Goal: Information Seeking & Learning: Learn about a topic

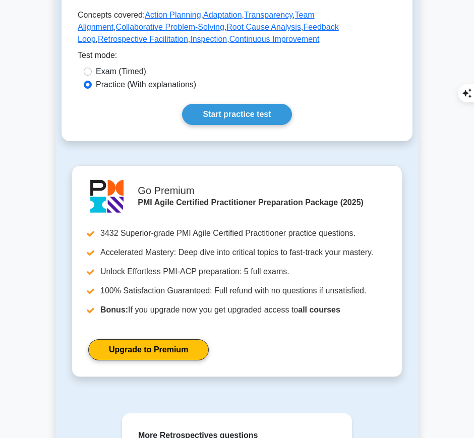
click at [264, 104] on link "Start practice test" at bounding box center [236, 114] width 109 height 21
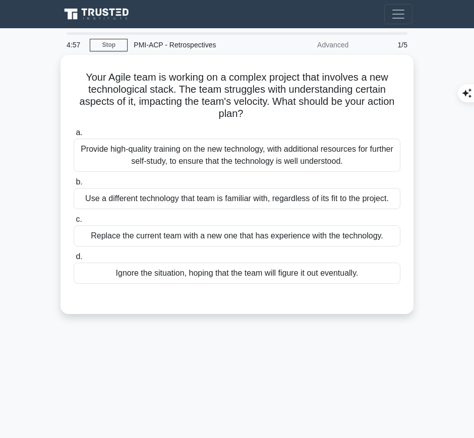
drag, startPoint x: 85, startPoint y: 73, endPoint x: 271, endPoint y: 113, distance: 190.3
click at [271, 113] on h5 "Your Agile team is working on a complex project that involves a new technologic…" at bounding box center [237, 95] width 329 height 49
copy h5 "our Agile team is working on a complex project that involves a new technologica…"
click at [319, 157] on div "Provide high-quality training on the new technology, with additional resources …" at bounding box center [237, 155] width 327 height 33
click at [74, 136] on input "a. Provide high-quality training on the new technology, with additional resourc…" at bounding box center [74, 133] width 0 height 7
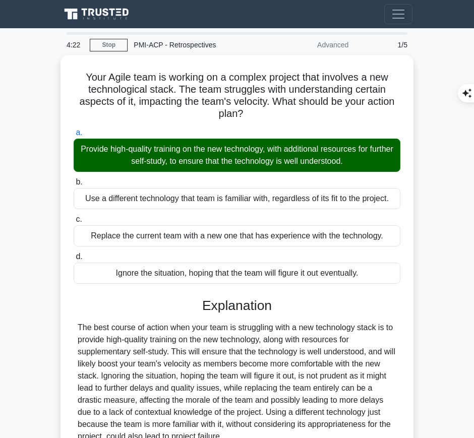
click at [224, 350] on div "The best course of action when your team is struggling with a new technology st…" at bounding box center [237, 381] width 318 height 121
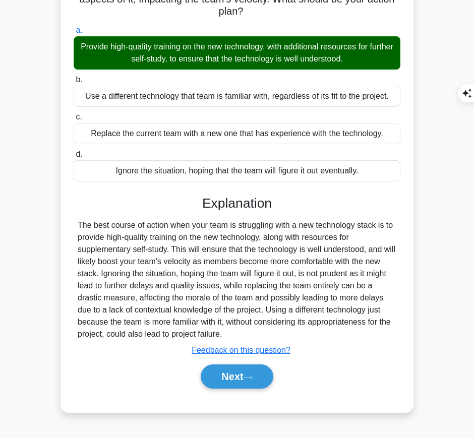
drag, startPoint x: 200, startPoint y: 199, endPoint x: 208, endPoint y: 331, distance: 131.8
click at [208, 331] on div "Explanation The best course of action when your team is struggling with a new t…" at bounding box center [237, 295] width 327 height 198
copy div "Explanation The best course of action when your team is struggling with a new t…"
click at [221, 374] on button "Next" at bounding box center [237, 376] width 72 height 24
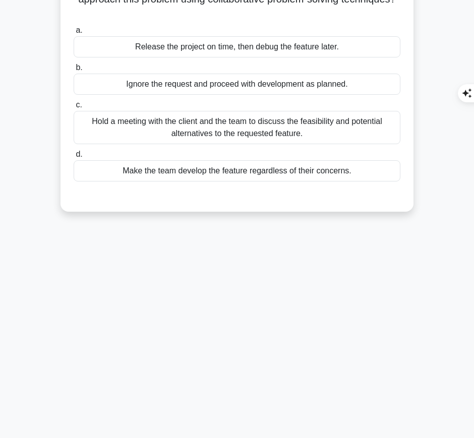
scroll to position [0, 0]
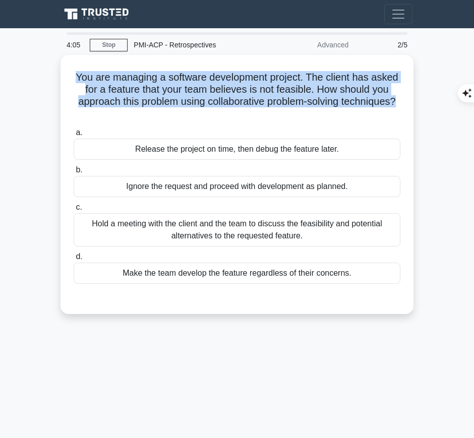
drag, startPoint x: 74, startPoint y: 73, endPoint x: 404, endPoint y: 98, distance: 331.0
click at [404, 98] on div "You are managing a software development project. The client has asked for a fea…" at bounding box center [236, 184] width 345 height 251
copy h5 "You are managing a software development project. The client has asked for a fea…"
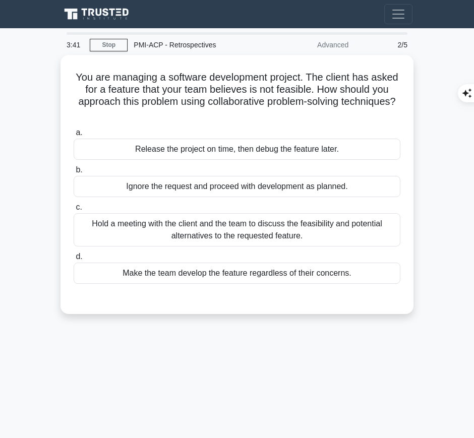
click at [360, 233] on div "Hold a meeting with the client and the team to discuss the feasibility and pote…" at bounding box center [237, 229] width 327 height 33
click at [74, 211] on input "c. Hold a meeting with the client and the team to discuss the feasibility and p…" at bounding box center [74, 207] width 0 height 7
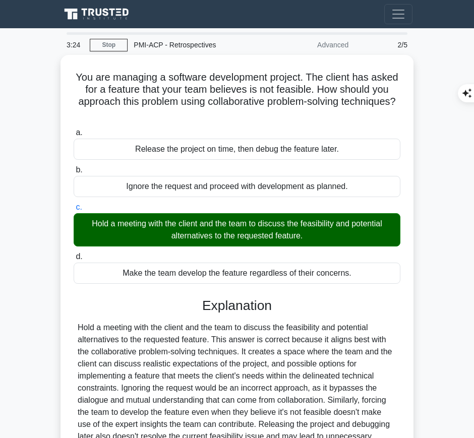
click at [217, 338] on div "Hold a meeting with the client and the team to discuss the feasibility and pote…" at bounding box center [237, 387] width 318 height 133
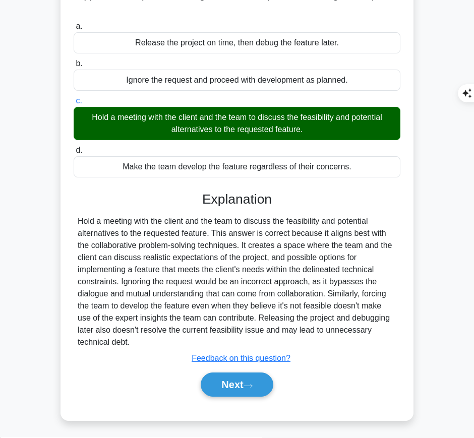
drag, startPoint x: 201, startPoint y: 196, endPoint x: 175, endPoint y: 341, distance: 147.5
click at [175, 341] on div "Explanation Hold a meeting with the client and the team to discuss the feasibil…" at bounding box center [237, 296] width 327 height 210
copy div "Explanation Hold a meeting with the client and the team to discuss the feasibil…"
click at [221, 389] on button "Next" at bounding box center [237, 384] width 72 height 24
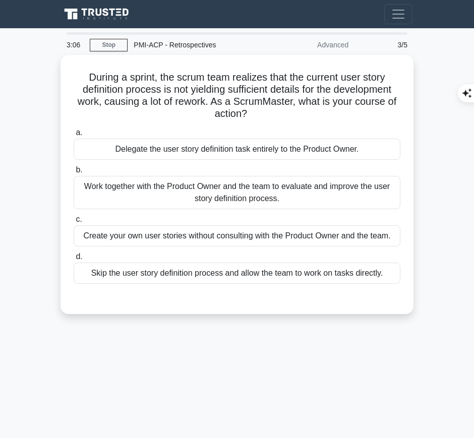
drag, startPoint x: 82, startPoint y: 73, endPoint x: 251, endPoint y: 114, distance: 174.8
click at [251, 114] on h5 "During a sprint, the scrum team realizes that the current user story definition…" at bounding box center [237, 95] width 329 height 49
copy h5 "During a sprint, the scrum team realizes that the current user story definition…"
click at [369, 197] on div "Work together with the Product Owner and the team to evaluate and improve the u…" at bounding box center [237, 192] width 327 height 33
click at [74, 173] on input "b. Work together with the Product Owner and the team to evaluate and improve th…" at bounding box center [74, 170] width 0 height 7
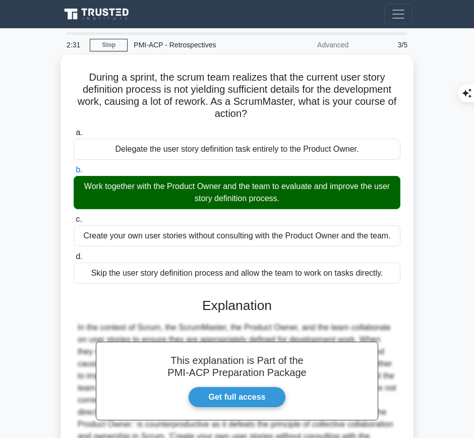
click at [188, 306] on h3 "Explanation" at bounding box center [237, 306] width 314 height 16
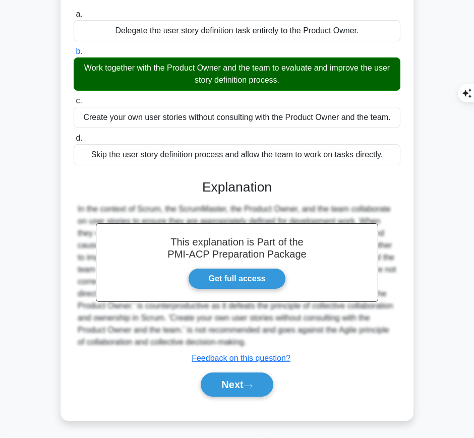
drag, startPoint x: 197, startPoint y: 180, endPoint x: 252, endPoint y: 342, distance: 170.5
click at [252, 342] on div "This explanation is Part of the PMI-ACP Preparation Package Get full access Exp…" at bounding box center [237, 284] width 327 height 234
copy div "Explanation In the context of Scrum, the ScrumMaster, the Product Owner, and th…"
click at [222, 379] on button "Next" at bounding box center [237, 384] width 72 height 24
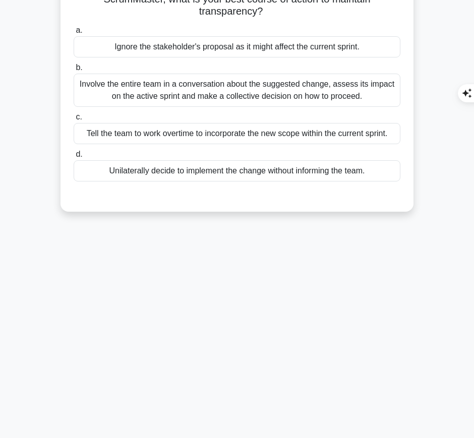
scroll to position [0, 0]
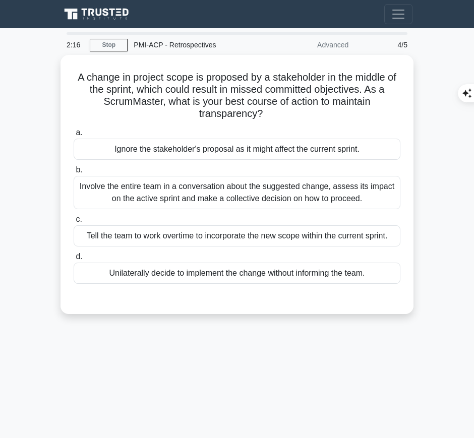
drag, startPoint x: 76, startPoint y: 76, endPoint x: 263, endPoint y: 112, distance: 190.4
click at [263, 112] on h5 "A change in project scope is proposed by a stakeholder in the middle of the spr…" at bounding box center [237, 95] width 329 height 49
copy h5 "A change in project scope is proposed by a stakeholder in the middle of the spr…"
click at [381, 190] on div "Involve the entire team in a conversation about the suggested change, assess it…" at bounding box center [237, 192] width 327 height 33
click at [74, 173] on input "b. Involve the entire team in a conversation about the suggested change, assess…" at bounding box center [74, 170] width 0 height 7
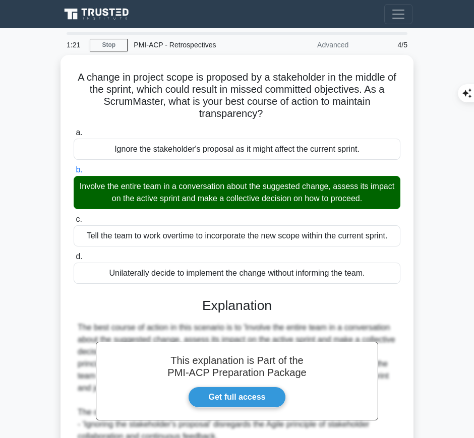
click at [196, 299] on h3 "Explanation" at bounding box center [237, 306] width 314 height 16
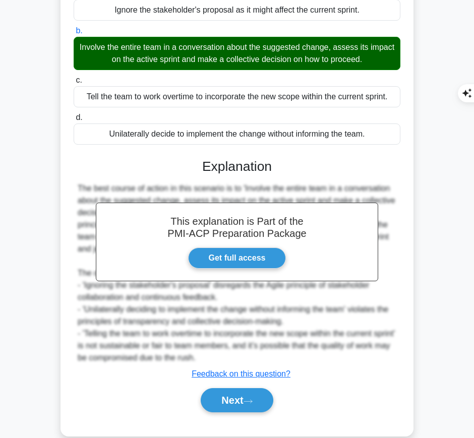
scroll to position [143, 0]
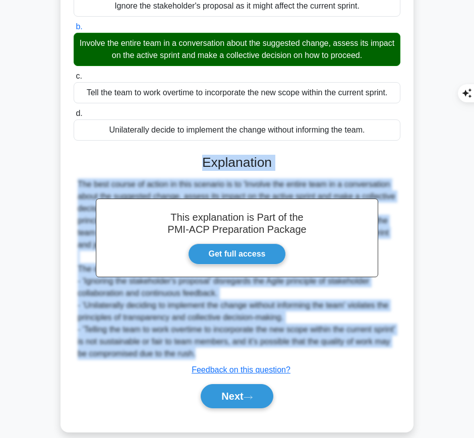
drag, startPoint x: 202, startPoint y: 159, endPoint x: 245, endPoint y: 353, distance: 198.8
click at [245, 353] on div "This explanation is Part of the PMI-ACP Preparation Package Get full access Exp…" at bounding box center [237, 278] width 327 height 270
copy div "Explanation The best course of action in this scenario is to 'Involve the entir…"
click at [249, 390] on button "Next" at bounding box center [237, 396] width 72 height 24
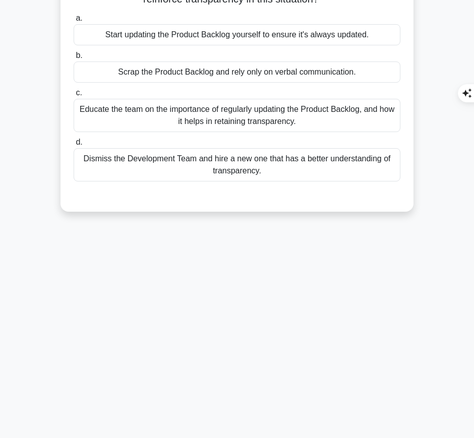
scroll to position [0, 0]
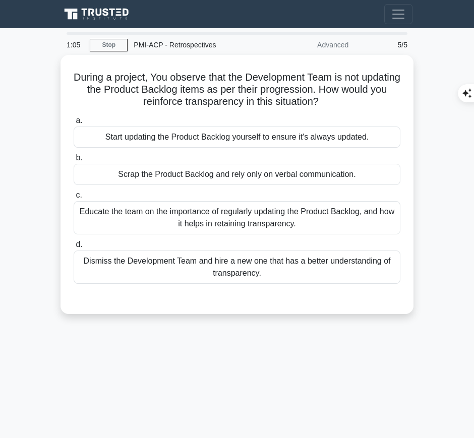
drag, startPoint x: 87, startPoint y: 75, endPoint x: 351, endPoint y: 97, distance: 264.4
click at [351, 97] on h5 "During a project, You observe that the Development Team is not updating the Pro…" at bounding box center [237, 89] width 329 height 37
copy h5 "During a project, You observe that the Development Team is not updating the Pro…"
click at [338, 216] on div "Educate the team on the importance of regularly updating the Product Backlog, a…" at bounding box center [237, 217] width 327 height 33
click at [74, 199] on input "c. Educate the team on the importance of regularly updating the Product Backlog…" at bounding box center [74, 195] width 0 height 7
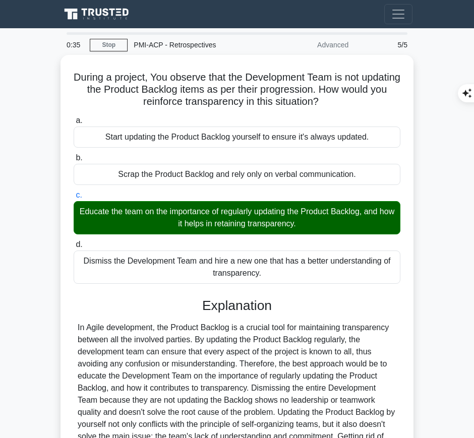
click at [191, 359] on div at bounding box center [237, 399] width 318 height 157
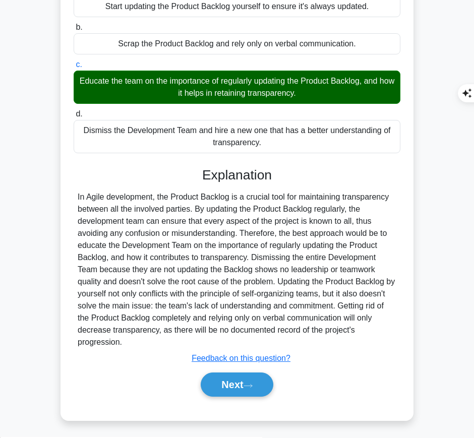
drag, startPoint x: 200, startPoint y: 173, endPoint x: 147, endPoint y: 339, distance: 174.0
click at [147, 339] on div "Explanation Submit feedback Feedback on this question? Next" at bounding box center [237, 284] width 327 height 234
copy div "Explanation In Agile development, the Product Backlog is a crucial tool for mai…"
click at [228, 384] on button "Next" at bounding box center [237, 384] width 72 height 24
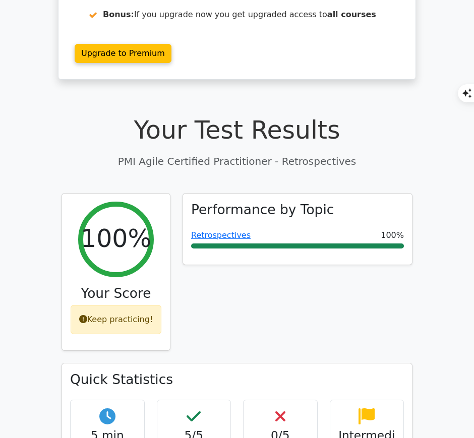
scroll to position [191, 0]
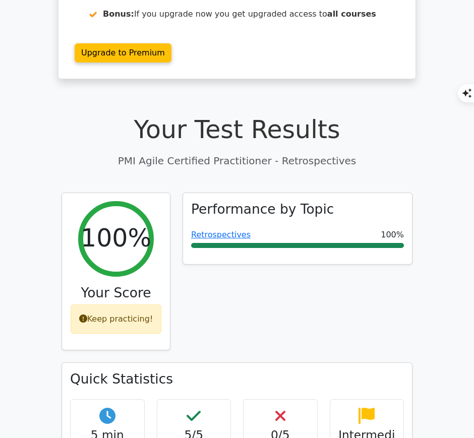
click at [225, 230] on link "Retrospectives" at bounding box center [220, 235] width 59 height 10
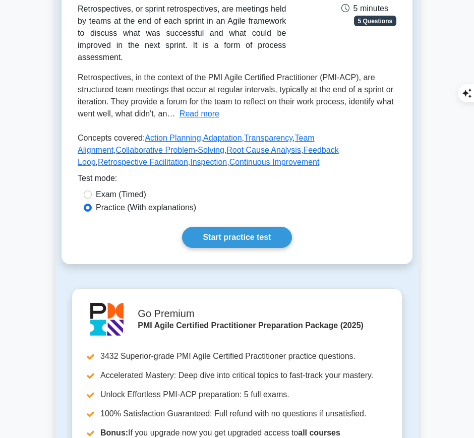
scroll to position [184, 0]
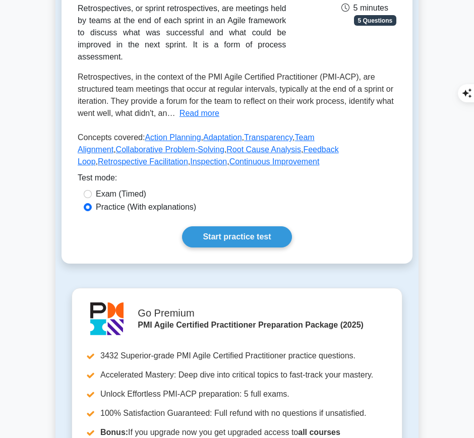
click at [234, 226] on link "Start practice test" at bounding box center [236, 236] width 109 height 21
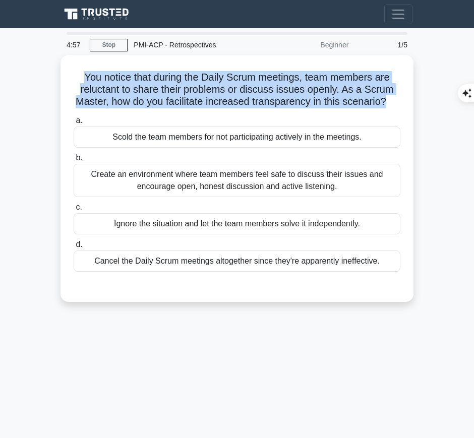
drag, startPoint x: 88, startPoint y: 72, endPoint x: 400, endPoint y: 103, distance: 313.0
click at [400, 103] on h5 "You notice that during the Daily Scrum meetings, team members are reluctant to …" at bounding box center [237, 89] width 329 height 37
copy h5 "You notice that during the Daily Scrum meetings, team members are reluctant to …"
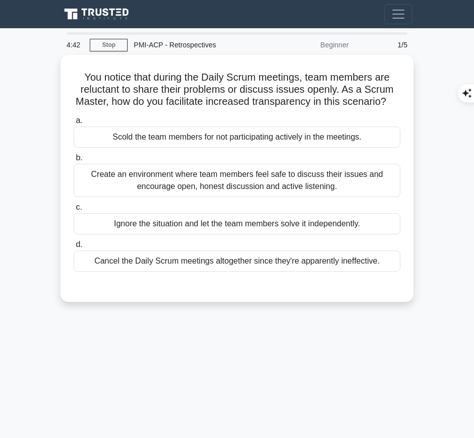
click at [340, 192] on div "Create an environment where team members feel safe to discuss their issues and …" at bounding box center [237, 180] width 327 height 33
click at [74, 161] on input "b. Create an environment where team members feel safe to discuss their issues a…" at bounding box center [74, 158] width 0 height 7
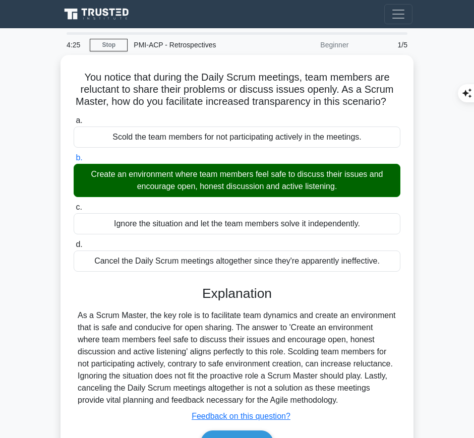
scroll to position [102, 0]
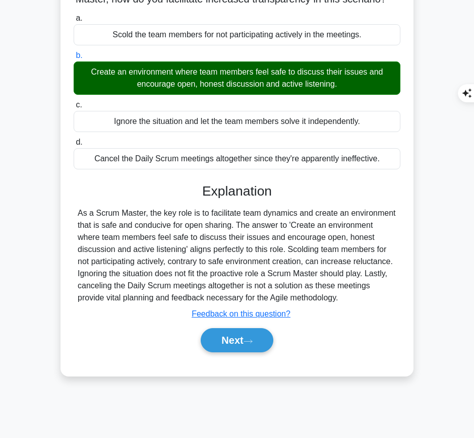
click at [187, 222] on div "As a Scrum Master, the key role is to facilitate team dynamics and create an en…" at bounding box center [237, 255] width 318 height 97
drag, startPoint x: 202, startPoint y: 200, endPoint x: 356, endPoint y: 312, distance: 190.4
click at [356, 312] on div "Explanation As a Scrum Master, the key role is to facilitate team dynamics and …" at bounding box center [237, 269] width 327 height 173
copy div "Explanation As a Scrum Master, the key role is to facilitate team dynamics and …"
click at [227, 351] on button "Next" at bounding box center [237, 340] width 72 height 24
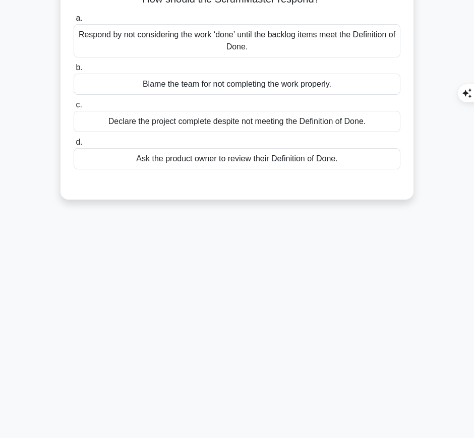
scroll to position [0, 0]
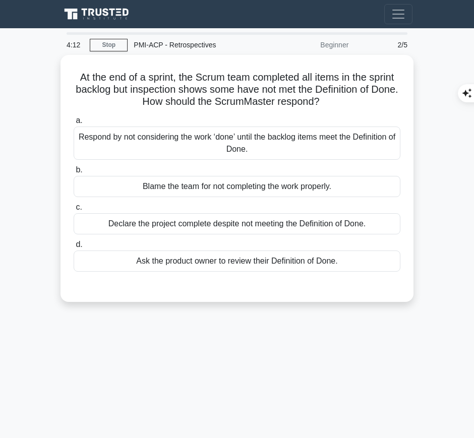
drag, startPoint x: 74, startPoint y: 74, endPoint x: 341, endPoint y: 98, distance: 268.2
click at [341, 98] on h5 "At the end of a sprint, the Scrum team completed all items in the sprint backlo…" at bounding box center [237, 89] width 329 height 37
copy h5 "At the end of a sprint, the Scrum team completed all items in the sprint backlo…"
click at [313, 146] on div "Respond by not considering the work ‘done’ until the backlog items meet the Def…" at bounding box center [237, 142] width 327 height 33
click at [74, 124] on input "a. Respond by not considering the work ‘done’ until the backlog items meet the …" at bounding box center [74, 120] width 0 height 7
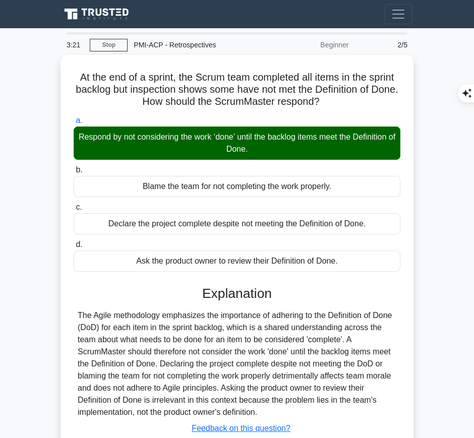
click at [203, 334] on div "The Agile methodology emphasizes the importance of adhering to the Definition o…" at bounding box center [237, 363] width 318 height 109
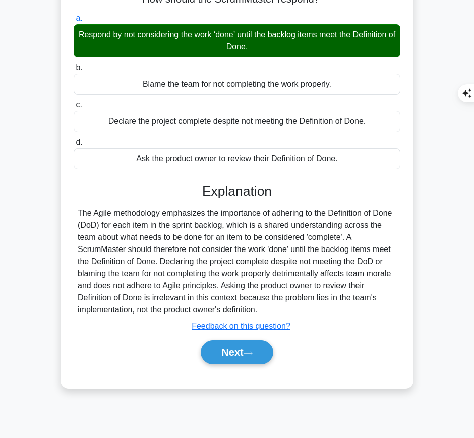
drag, startPoint x: 202, startPoint y: 182, endPoint x: 279, endPoint y: 306, distance: 146.0
click at [279, 306] on div "Explanation The Agile methodology emphasizes the importance of adhering to the …" at bounding box center [237, 275] width 327 height 185
copy div "Explanation The Agile methodology emphasizes the importance of adhering to the …"
click at [236, 350] on button "Next" at bounding box center [237, 352] width 72 height 24
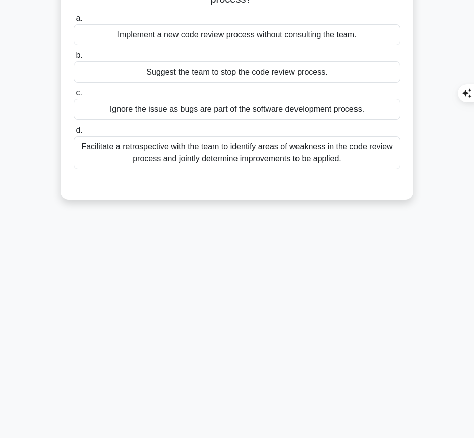
scroll to position [0, 0]
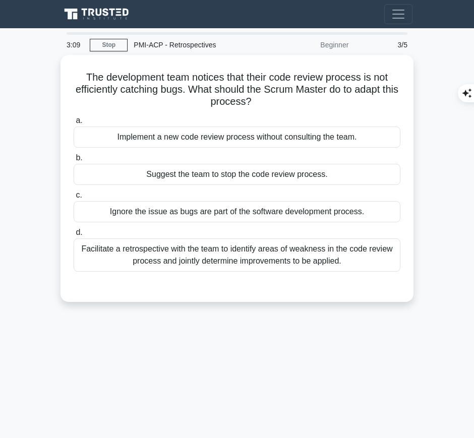
drag, startPoint x: 82, startPoint y: 75, endPoint x: 283, endPoint y: 99, distance: 202.0
click at [283, 99] on h5 "The development team notices that their code review process is not efficiently …" at bounding box center [237, 89] width 329 height 37
copy h5 "The development team notices that their code review process is not efficiently …"
click at [372, 71] on h5 "The development team notices that their code review process is not efficiently …" at bounding box center [237, 89] width 329 height 37
click at [351, 261] on div "Facilitate a retrospective with the team to identify areas of weakness in the c…" at bounding box center [237, 254] width 327 height 33
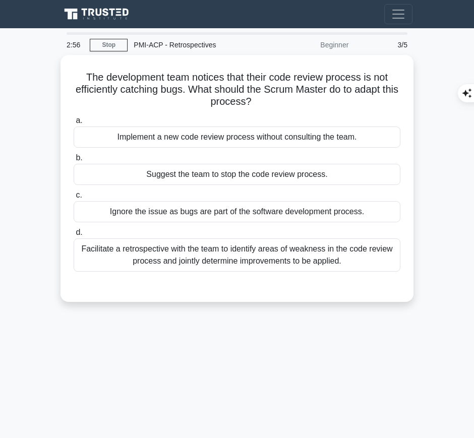
click at [74, 236] on input "d. Facilitate a retrospective with the team to identify areas of weakness in th…" at bounding box center [74, 232] width 0 height 7
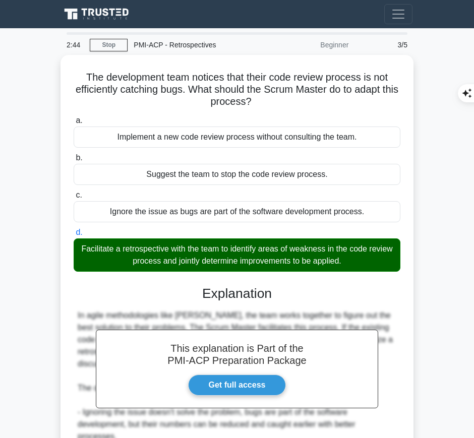
click at [252, 298] on h3 "Explanation" at bounding box center [237, 294] width 314 height 16
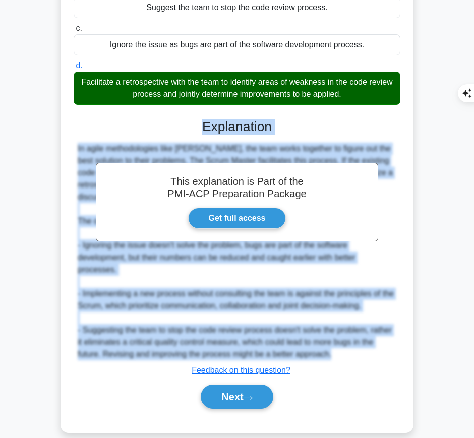
drag, startPoint x: 202, startPoint y: 121, endPoint x: 340, endPoint y: 340, distance: 257.9
click at [340, 340] on div "This explanation is Part of the PMI-ACP Preparation Package Get full access Exp…" at bounding box center [237, 260] width 327 height 306
copy div "Explanation In agile methodologies like Scrum, the team works together to figur…"
click at [225, 384] on button "Next" at bounding box center [237, 396] width 72 height 24
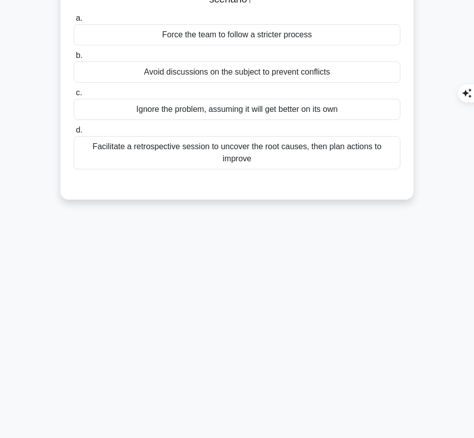
scroll to position [0, 0]
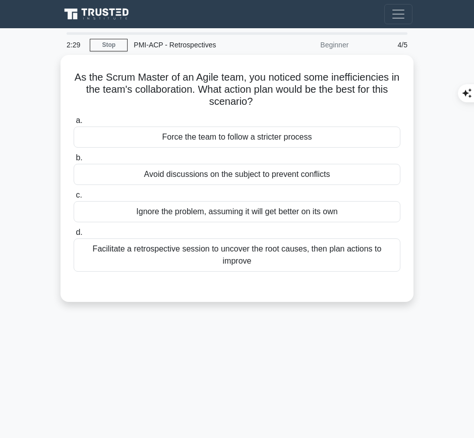
drag, startPoint x: 76, startPoint y: 75, endPoint x: 253, endPoint y: 100, distance: 179.1
click at [253, 100] on h5 "As the Scrum Master of an Agile team, you noticed some inefficiencies in the te…" at bounding box center [237, 89] width 329 height 37
copy h5 "As the Scrum Master of an Agile team, you noticed some inefficiencies in the te…"
click at [326, 249] on div "Facilitate a retrospective session to uncover the root causes, then plan action…" at bounding box center [237, 254] width 327 height 33
click at [74, 236] on input "d. Facilitate a retrospective session to uncover the root causes, then plan act…" at bounding box center [74, 232] width 0 height 7
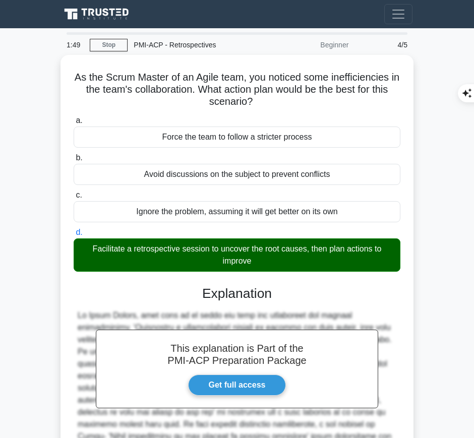
click at [185, 302] on div "This explanation is Part of the PMI-ACP Preparation Package Get full access Exp…" at bounding box center [237, 397] width 327 height 246
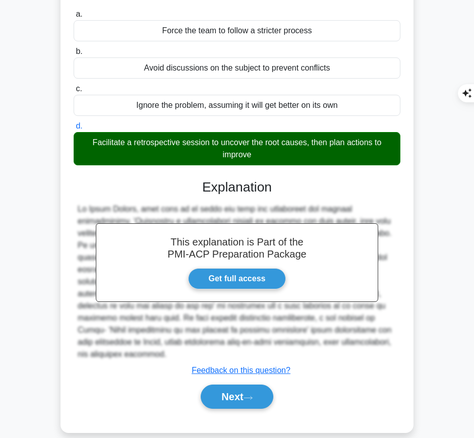
drag, startPoint x: 199, startPoint y: 182, endPoint x: 386, endPoint y: 340, distance: 245.0
click at [386, 340] on div "This explanation is Part of the PMI-ACP Preparation Package Get full access Exp…" at bounding box center [237, 290] width 327 height 246
copy div "Explanation As Scrum Master, your role is to guide the team and facilitate its …"
click at [244, 384] on button "Next" at bounding box center [237, 396] width 72 height 24
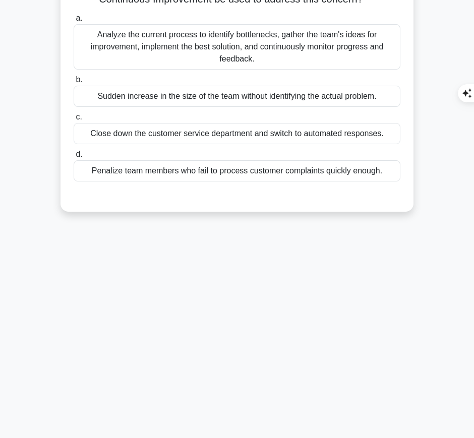
scroll to position [0, 0]
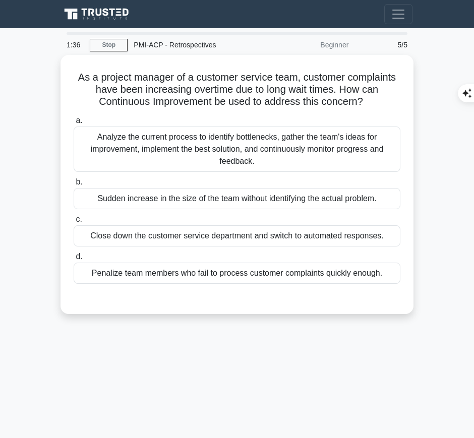
drag, startPoint x: 74, startPoint y: 73, endPoint x: 366, endPoint y: 101, distance: 293.6
click at [366, 101] on h5 "As a project manager of a customer service team, customer complaints have been …" at bounding box center [237, 89] width 329 height 37
copy h5 "As a project manager of a customer service team, customer complaints have been …"
click at [314, 137] on div "Analyze the current process to identify bottlenecks, gather the team's ideas fo…" at bounding box center [237, 148] width 327 height 45
click at [74, 124] on input "a. Analyze the current process to identify bottlenecks, gather the team's ideas…" at bounding box center [74, 120] width 0 height 7
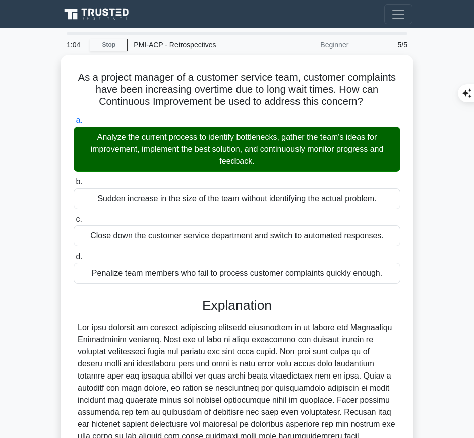
click at [182, 346] on div at bounding box center [237, 411] width 318 height 181
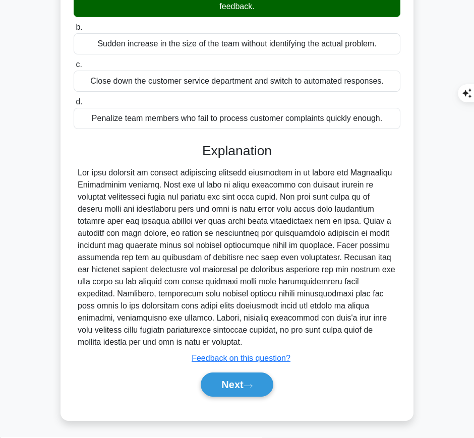
drag, startPoint x: 200, startPoint y: 147, endPoint x: 214, endPoint y: 337, distance: 190.5
click at [214, 337] on div "Explanation Submit feedback Feedback on this question? Next" at bounding box center [237, 272] width 327 height 258
copy div "Explanation The best solution to address increasing customer complaints is to e…"
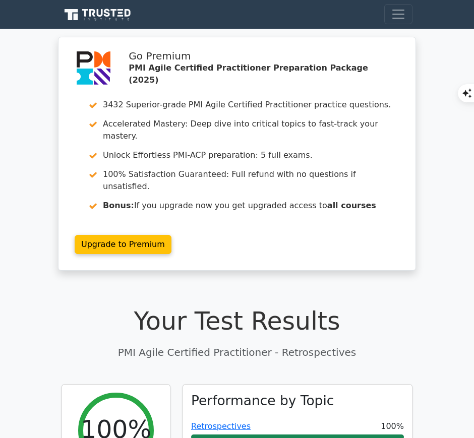
click at [228, 421] on link "Retrospectives" at bounding box center [220, 426] width 59 height 10
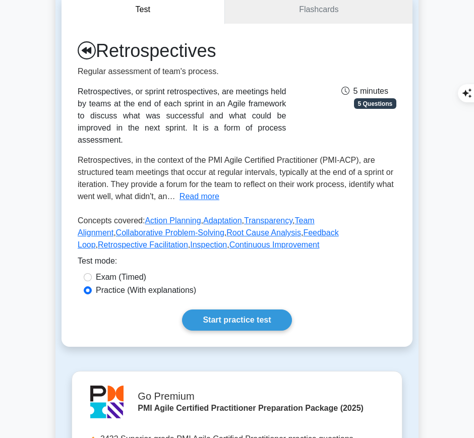
click at [268, 309] on link "Start practice test" at bounding box center [236, 319] width 109 height 21
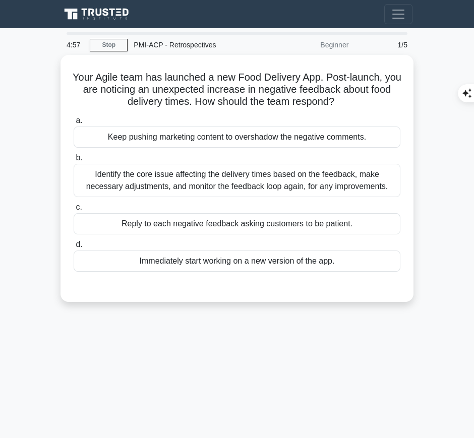
drag, startPoint x: 78, startPoint y: 74, endPoint x: 351, endPoint y: 105, distance: 274.8
click at [351, 105] on h5 "Your Agile team has launched a new Food Delivery App. Post-launch, you are noti…" at bounding box center [237, 89] width 329 height 37
copy h5 "Your Agile team has launched a new Food Delivery App. Post-launch, you are noti…"
click at [299, 177] on div "Identify the core issue affecting the delivery times based on the feedback, mak…" at bounding box center [237, 180] width 327 height 33
click at [74, 161] on input "b. Identify the core issue affecting the delivery times based on the feedback, …" at bounding box center [74, 158] width 0 height 7
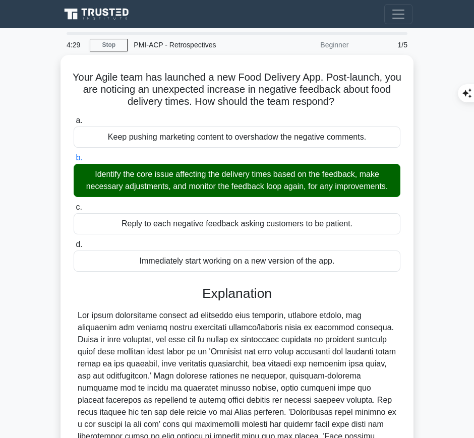
click at [207, 351] on div at bounding box center [237, 399] width 318 height 181
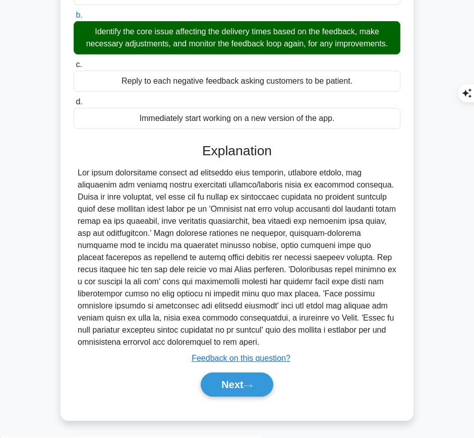
drag, startPoint x: 201, startPoint y: 143, endPoint x: 334, endPoint y: 342, distance: 239.4
click at [334, 342] on div "Explanation Submit feedback Feedback on this question? Next" at bounding box center [237, 272] width 327 height 258
copy div "Explanation The agile methodology focuses on iterative work cadences, customer …"
click at [218, 379] on button "Next" at bounding box center [237, 384] width 72 height 24
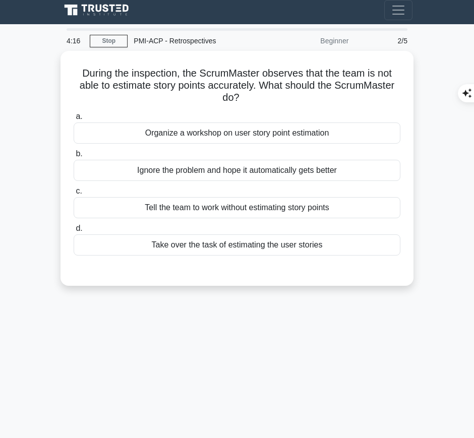
scroll to position [5, 0]
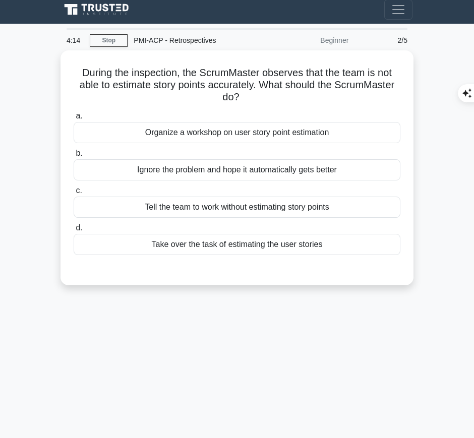
drag, startPoint x: 77, startPoint y: 68, endPoint x: 241, endPoint y: 96, distance: 166.2
click at [241, 96] on h5 "During the inspection, the ScrumMaster observes that the team is not able to es…" at bounding box center [237, 85] width 329 height 37
copy h5 "During the inspection, the ScrumMaster observes that the team is not able to es…"
click at [265, 132] on div "Organize a workshop on user story point estimation" at bounding box center [237, 132] width 327 height 21
click at [74, 119] on input "a. Organize a workshop on user story point estimation" at bounding box center [74, 116] width 0 height 7
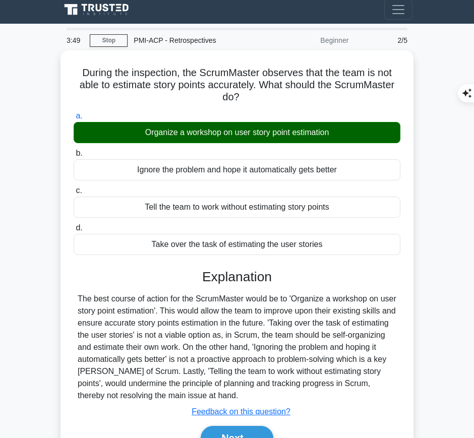
click at [216, 296] on div "The best course of action for the ScrumMaster would be to 'Organize a workshop …" at bounding box center [237, 347] width 318 height 109
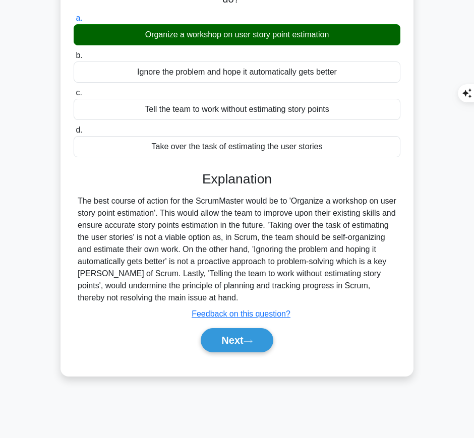
drag, startPoint x: 201, startPoint y: 171, endPoint x: 200, endPoint y: 296, distance: 124.5
click at [200, 296] on div "Explanation The best course of action for the ScrumMaster would be to 'Organize…" at bounding box center [237, 263] width 327 height 185
copy div "Explanation The best course of action for the ScrumMaster would be to 'Organize…"
click at [234, 339] on button "Next" at bounding box center [237, 340] width 72 height 24
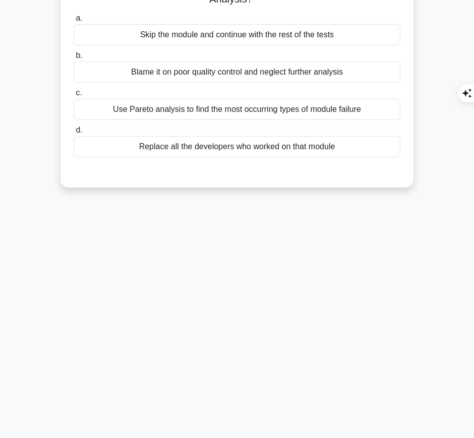
scroll to position [0, 0]
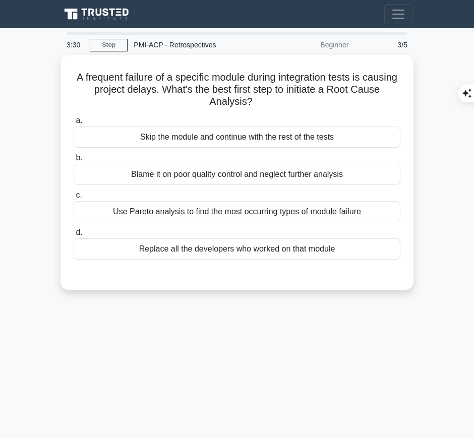
drag, startPoint x: 89, startPoint y: 73, endPoint x: 288, endPoint y: 95, distance: 200.3
click at [288, 95] on h5 "A frequent failure of a specific module during integration tests is causing pro…" at bounding box center [237, 89] width 329 height 37
copy h5 "A frequent failure of a specific module during integration tests is causing pro…"
click at [302, 215] on div "Use Pareto analysis to find the most occurring types of module failure" at bounding box center [237, 211] width 327 height 21
click at [74, 199] on input "c. Use Pareto analysis to find the most occurring types of module failure" at bounding box center [74, 195] width 0 height 7
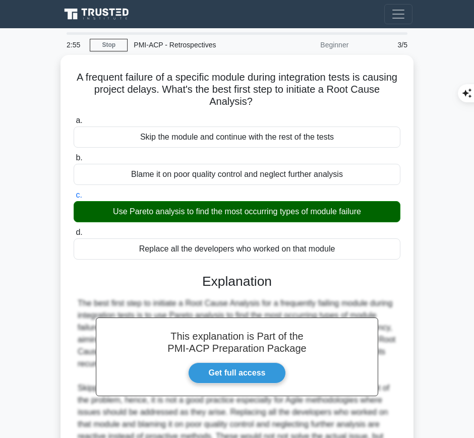
click at [232, 297] on div "The best first step to initiate a Root Cause Analysis for a frequently failing …" at bounding box center [237, 387] width 318 height 181
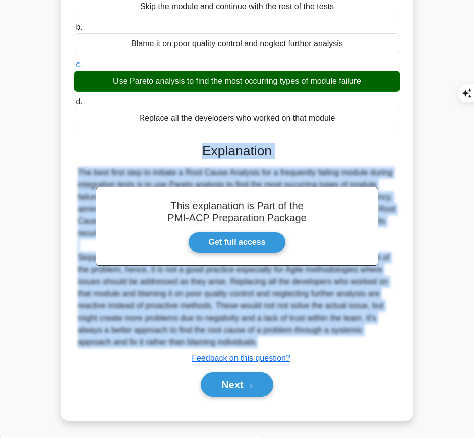
drag, startPoint x: 199, startPoint y: 144, endPoint x: 268, endPoint y: 338, distance: 205.3
click at [268, 338] on div "This explanation is Part of the PMI-ACP Preparation Package Get full access Exp…" at bounding box center [237, 266] width 327 height 270
copy div "Explanation The best first step to initiate a Root Cause Analysis for a frequen…"
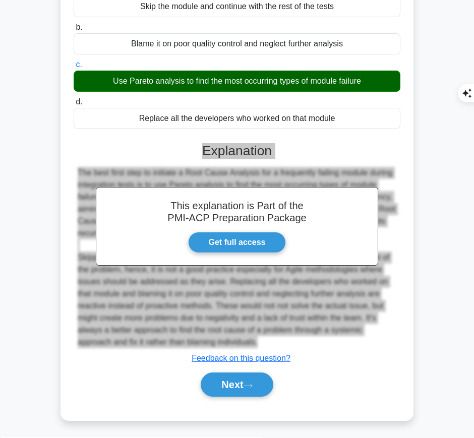
scroll to position [130, 0]
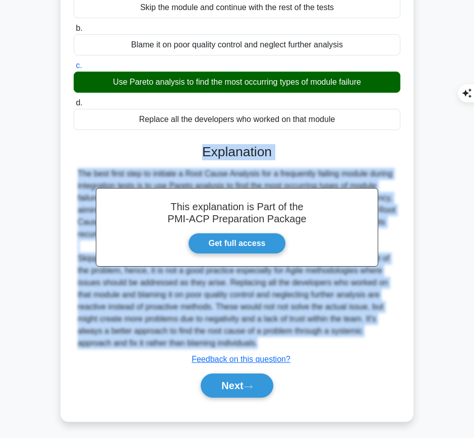
click at [215, 381] on button "Next" at bounding box center [237, 385] width 72 height 24
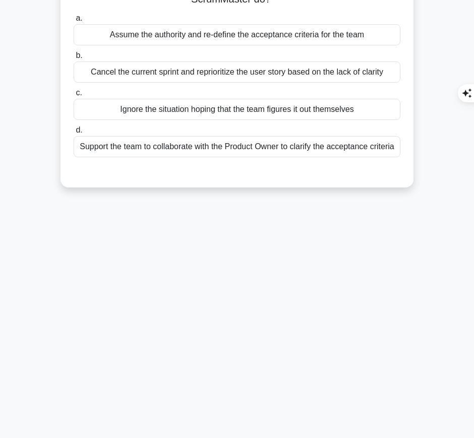
scroll to position [0, 0]
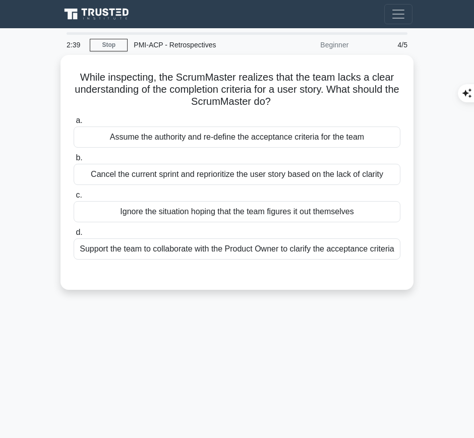
drag, startPoint x: 76, startPoint y: 72, endPoint x: 292, endPoint y: 100, distance: 218.0
click at [292, 100] on h5 "While inspecting, the ScrumMaster realizes that the team lacks a clear understa…" at bounding box center [237, 89] width 329 height 37
copy h5 "While inspecting, the ScrumMaster realizes that the team lacks a clear understa…"
click at [238, 251] on div "Support the team to collaborate with the Product Owner to clarify the acceptanc…" at bounding box center [237, 248] width 327 height 21
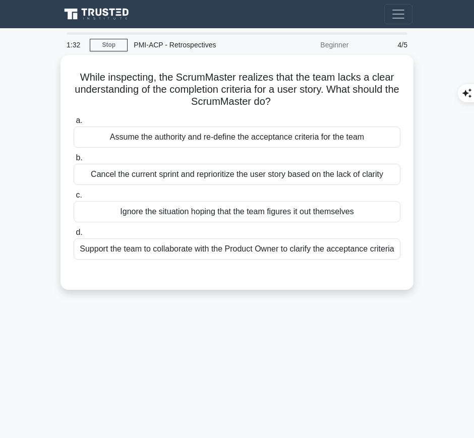
click at [74, 236] on input "d. Support the team to collaborate with the Product Owner to clarify the accept…" at bounding box center [74, 232] width 0 height 7
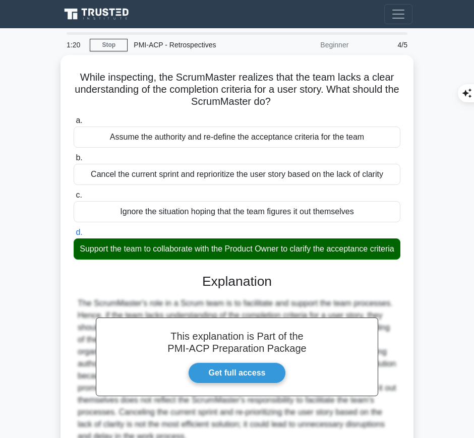
click at [240, 288] on h3 "Explanation" at bounding box center [237, 282] width 314 height 16
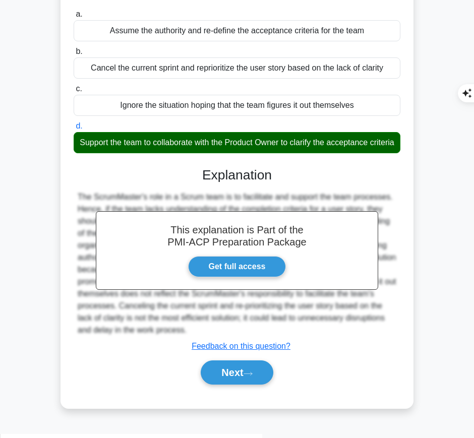
drag, startPoint x: 202, startPoint y: 181, endPoint x: 163, endPoint y: 337, distance: 160.5
click at [163, 337] on div "This explanation is Part of the PMI-ACP Preparation Package Get full access Exp…" at bounding box center [237, 272] width 327 height 234
copy div "Explanation The ScrumMaster's role in a Scrum team is to facilitate and support…"
click at [222, 377] on button "Next" at bounding box center [237, 372] width 72 height 24
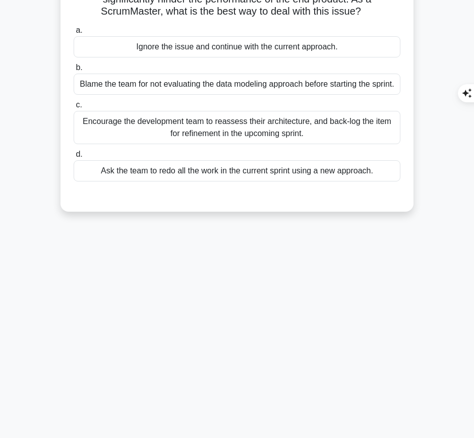
scroll to position [0, 0]
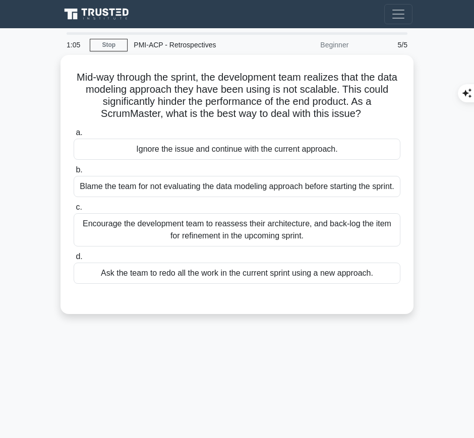
drag, startPoint x: 81, startPoint y: 71, endPoint x: 372, endPoint y: 112, distance: 294.7
click at [372, 112] on h5 "Mid-way through the sprint, the development team realizes that the data modelin…" at bounding box center [237, 95] width 329 height 49
copy h5 "Mid-way through the sprint, the development team realizes that the data modelin…"
click at [314, 232] on div "Encourage the development team to reassess their architecture, and back-log the…" at bounding box center [237, 229] width 327 height 33
click at [74, 211] on input "c. Encourage the development team to reassess their architecture, and back-log …" at bounding box center [74, 207] width 0 height 7
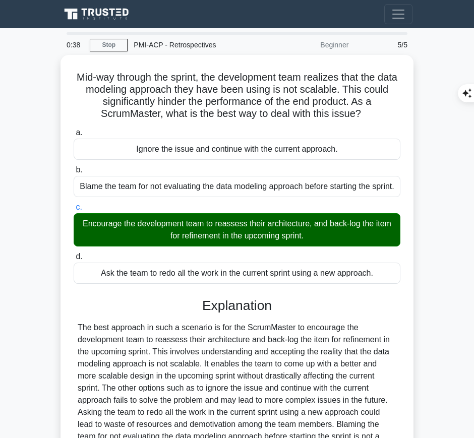
click at [228, 360] on div "The best approach in such a scenario is for the ScrumMaster to encourage the de…" at bounding box center [237, 393] width 318 height 145
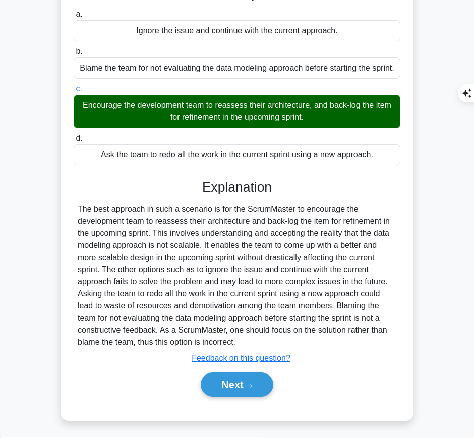
drag, startPoint x: 201, startPoint y: 183, endPoint x: 243, endPoint y: 342, distance: 164.8
click at [243, 342] on div "Explanation Submit feedback Feedback on this question? Next" at bounding box center [237, 290] width 327 height 222
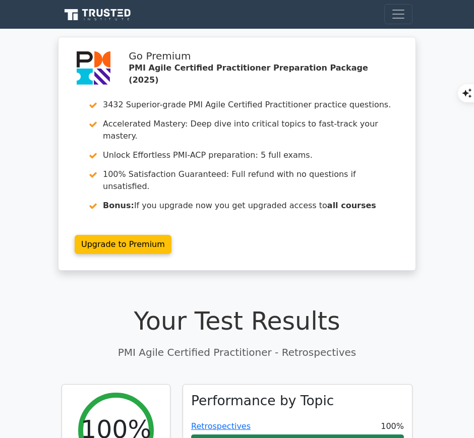
click at [231, 421] on link "Retrospectives" at bounding box center [220, 426] width 59 height 10
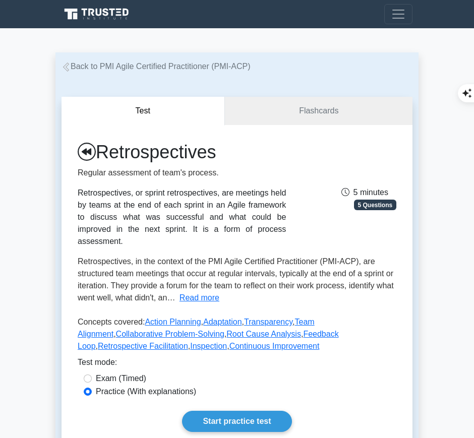
click at [238, 411] on link "Start practice test" at bounding box center [236, 421] width 109 height 21
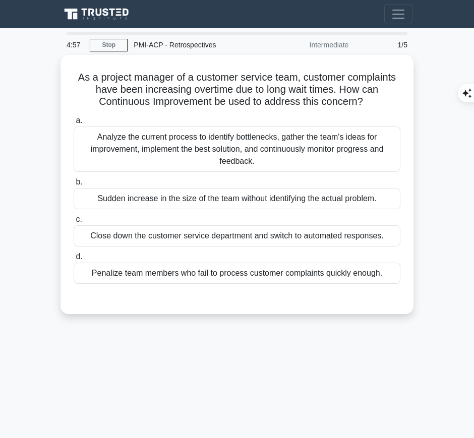
drag, startPoint x: 74, startPoint y: 72, endPoint x: 374, endPoint y: 98, distance: 301.5
click at [374, 98] on h5 "As a project manager of a customer service team, customer complaints have been …" at bounding box center [237, 89] width 329 height 37
copy h5 "As a project manager of a customer service team, customer complaints have been …"
click at [360, 149] on div "Analyze the current process to identify bottlenecks, gather the team's ideas fo…" at bounding box center [237, 148] width 327 height 45
click at [74, 124] on input "a. Analyze the current process to identify bottlenecks, gather the team's ideas…" at bounding box center [74, 120] width 0 height 7
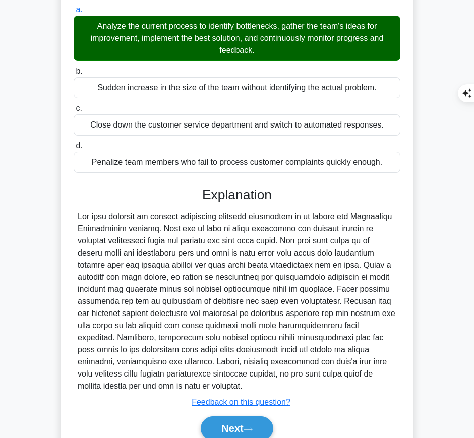
scroll to position [113, 0]
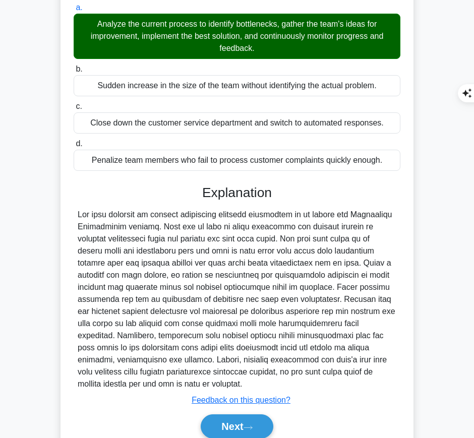
click at [242, 423] on button "Next" at bounding box center [237, 426] width 72 height 24
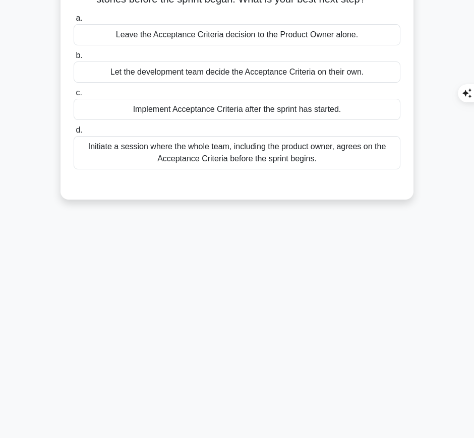
scroll to position [0, 0]
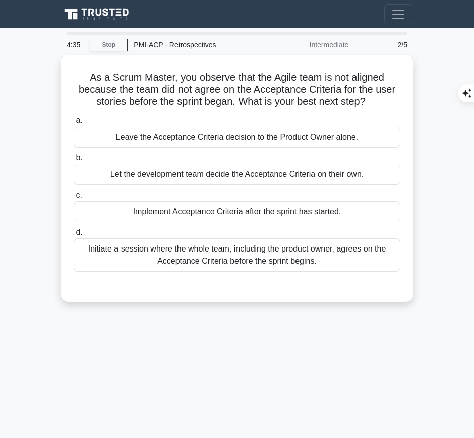
drag, startPoint x: 86, startPoint y: 73, endPoint x: 378, endPoint y: 99, distance: 292.9
click at [378, 99] on h5 "As a Scrum Master, you observe that the Agile team is not aligned because the t…" at bounding box center [237, 89] width 329 height 37
copy h5 "As a Scrum Master, you observe that the Agile team is not aligned because the t…"
click at [281, 252] on div "Initiate a session where the whole team, including the product owner, agrees on…" at bounding box center [237, 254] width 327 height 33
click at [74, 236] on input "d. Initiate a session where the whole team, including the product owner, agrees…" at bounding box center [74, 232] width 0 height 7
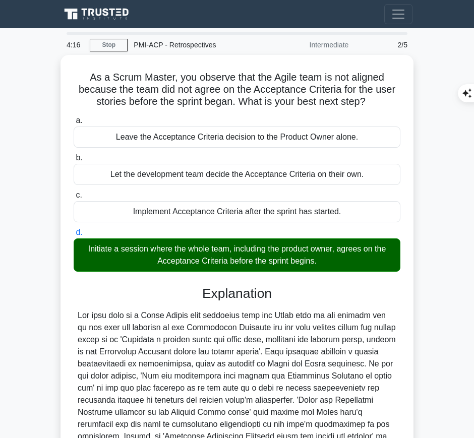
click at [225, 340] on div at bounding box center [237, 399] width 318 height 181
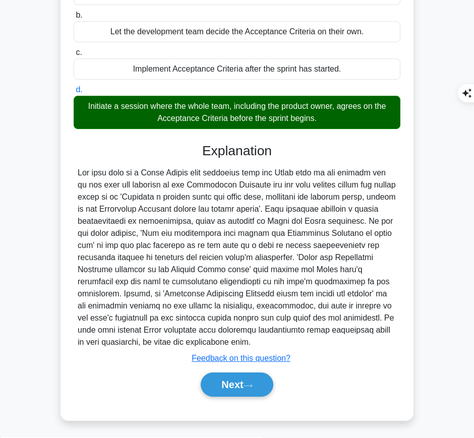
drag, startPoint x: 204, startPoint y: 145, endPoint x: 187, endPoint y: 338, distance: 194.2
click at [187, 338] on div "Explanation Submit feedback Feedback on this question? Next" at bounding box center [237, 272] width 327 height 258
copy div "Explanation The best step as a Scrum Master when observing that the Agile team …"
click at [248, 377] on button "Next" at bounding box center [237, 384] width 72 height 24
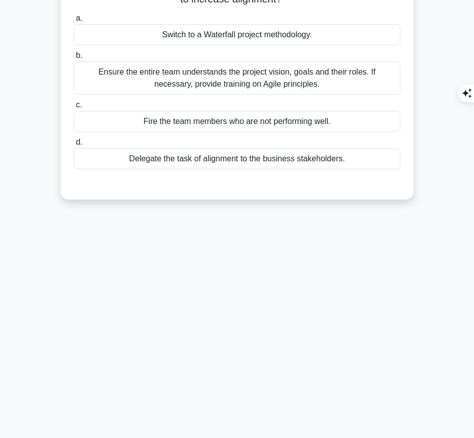
scroll to position [0, 0]
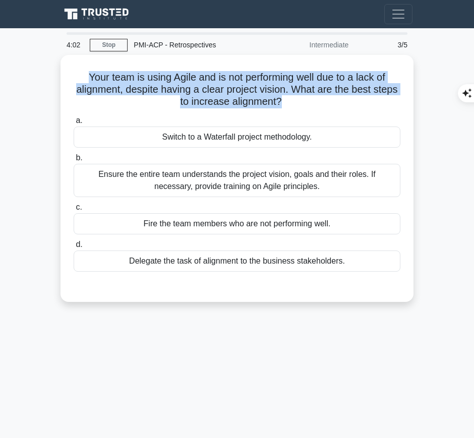
drag, startPoint x: 81, startPoint y: 73, endPoint x: 281, endPoint y: 99, distance: 201.8
click at [281, 99] on h5 "Your team is using Agile and is not performing well due to a lack of alignment,…" at bounding box center [237, 89] width 329 height 37
copy h5 "Your team is using Agile and is not performing well due to a lack of alignment,…"
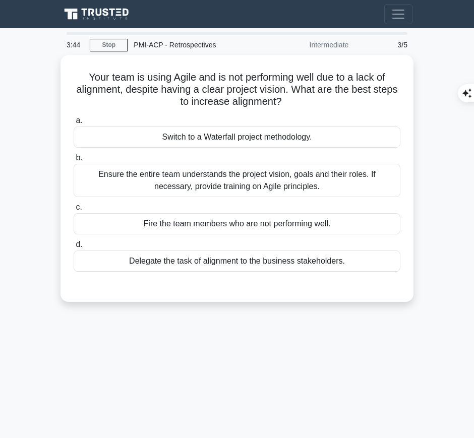
click at [346, 178] on div "Ensure the entire team understands the project vision, goals and their roles. I…" at bounding box center [237, 180] width 327 height 33
click at [74, 161] on input "b. Ensure the entire team understands the project vision, goals and their roles…" at bounding box center [74, 158] width 0 height 7
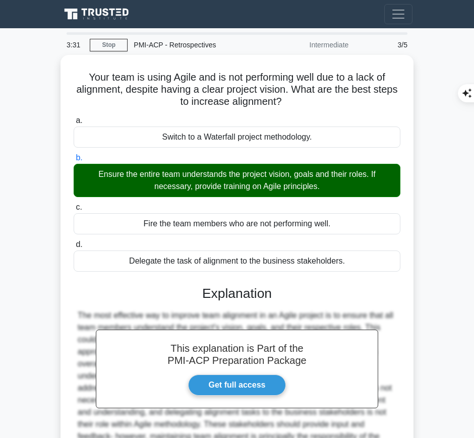
click at [172, 296] on h3 "Explanation" at bounding box center [237, 294] width 314 height 16
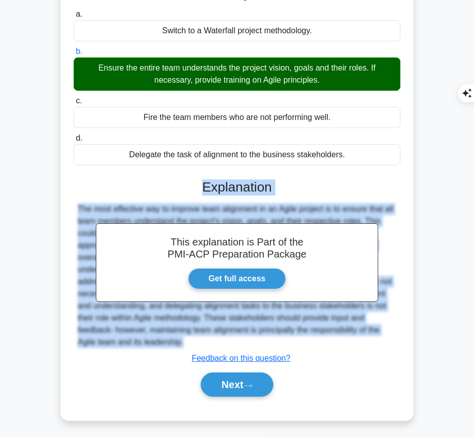
drag, startPoint x: 197, startPoint y: 180, endPoint x: 189, endPoint y: 355, distance: 175.5
click at [189, 355] on div "This explanation is Part of the PMI-ACP Preparation Package Get full access Exp…" at bounding box center [237, 284] width 327 height 234
copy div "Explanation The most effective way to improve team alignment in an Agile projec…"
click at [247, 379] on button "Next" at bounding box center [237, 384] width 72 height 24
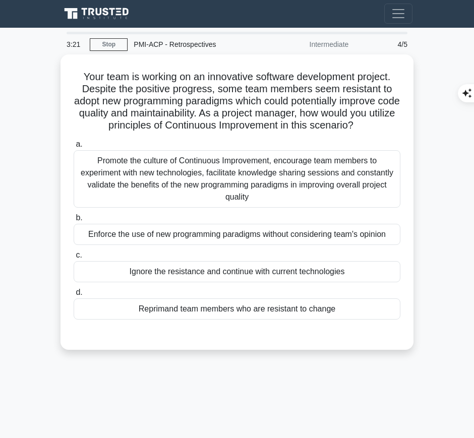
scroll to position [0, 0]
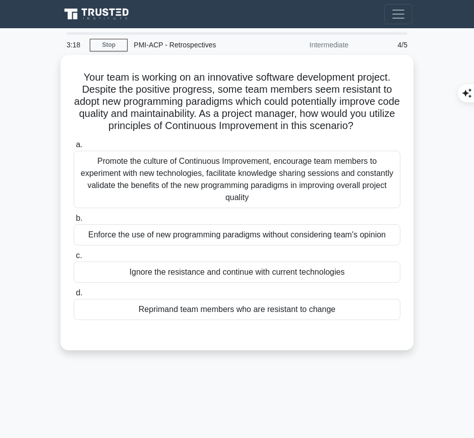
drag, startPoint x: 78, startPoint y: 74, endPoint x: 375, endPoint y: 123, distance: 300.9
click at [375, 123] on h5 "Your team is working on an innovative software development project. Despite the…" at bounding box center [237, 101] width 329 height 61
copy h5 "Your team is working on an innovative software development project. Despite the…"
click at [330, 158] on div "Promote the culture of Continuous Improvement, encourage team members to experi…" at bounding box center [237, 179] width 327 height 57
click at [74, 148] on input "a. Promote the culture of Continuous Improvement, encourage team members to exp…" at bounding box center [74, 145] width 0 height 7
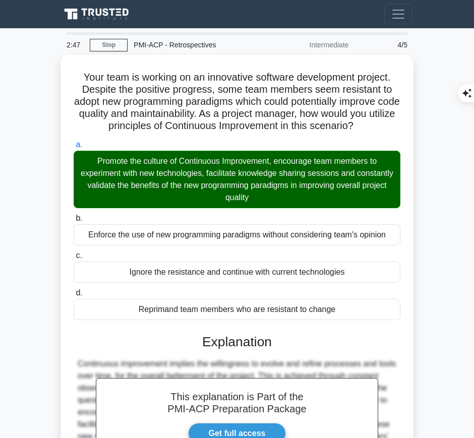
click at [215, 343] on h3 "Explanation" at bounding box center [237, 342] width 314 height 16
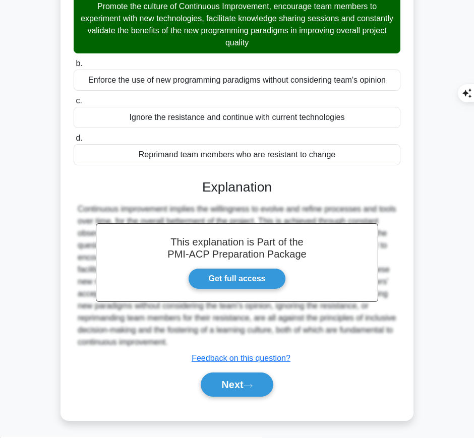
drag, startPoint x: 200, startPoint y: 183, endPoint x: 180, endPoint y: 340, distance: 157.9
click at [180, 340] on div "This explanation is Part of the PMI-ACP Preparation Package Get full access Exp…" at bounding box center [237, 284] width 327 height 234
copy div "Explanation Continuous improvement implies the willingness to evolve and refine…"
click at [222, 386] on button "Next" at bounding box center [237, 384] width 72 height 24
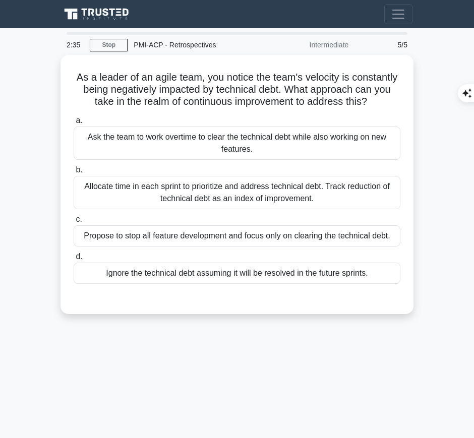
scroll to position [1, 0]
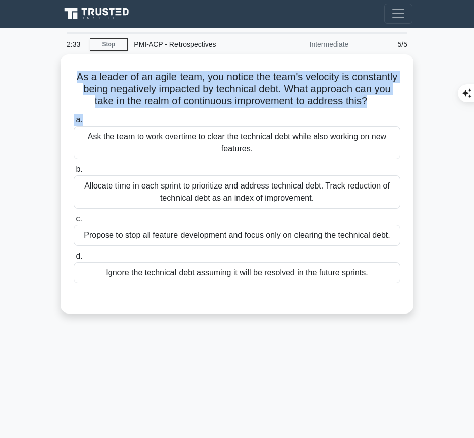
drag, startPoint x: 72, startPoint y: 73, endPoint x: 379, endPoint y: 105, distance: 309.6
click at [379, 105] on div "As a leader of an agile team, you notice the team's velocity is constantly bein…" at bounding box center [236, 183] width 345 height 251
copy h5 "As a leader of an agile team, you notice the team's velocity is constantly bein…"
click at [341, 76] on h5 "As a leader of an agile team, you notice the team's velocity is constantly bein…" at bounding box center [237, 89] width 329 height 37
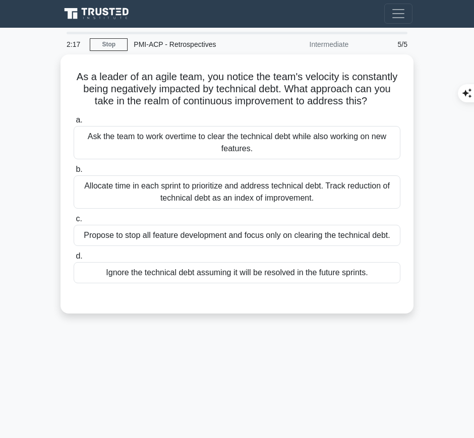
click at [312, 199] on div "Allocate time in each sprint to prioritize and address technical debt. Track re…" at bounding box center [237, 191] width 327 height 33
click at [74, 173] on input "b. Allocate time in each sprint to prioritize and address technical debt. Track…" at bounding box center [74, 169] width 0 height 7
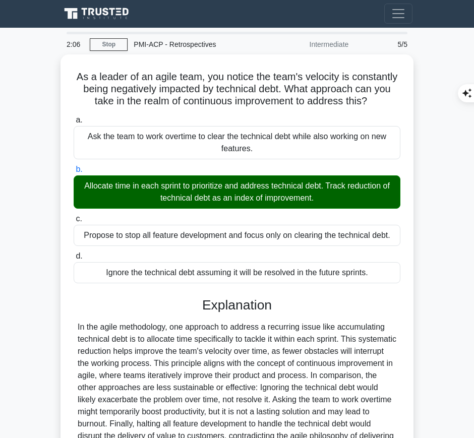
click at [244, 322] on div "In the agile methodology, one approach to address a recurring issue like accumu…" at bounding box center [237, 387] width 318 height 133
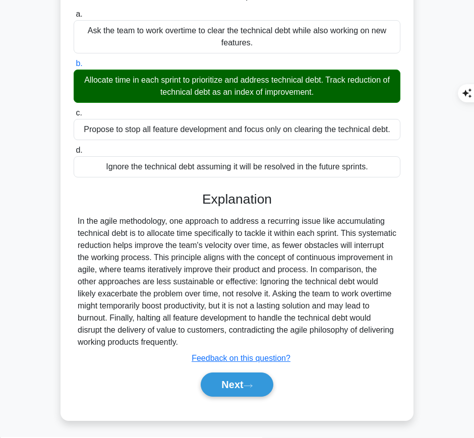
drag, startPoint x: 200, startPoint y: 196, endPoint x: 229, endPoint y: 336, distance: 142.6
click at [229, 336] on div "Explanation Submit feedback Feedback on this question? Next" at bounding box center [237, 296] width 327 height 210
copy div "Explanation In the agile methodology, one approach to address a recurring issue…"
click at [230, 385] on button "Next" at bounding box center [237, 384] width 72 height 24
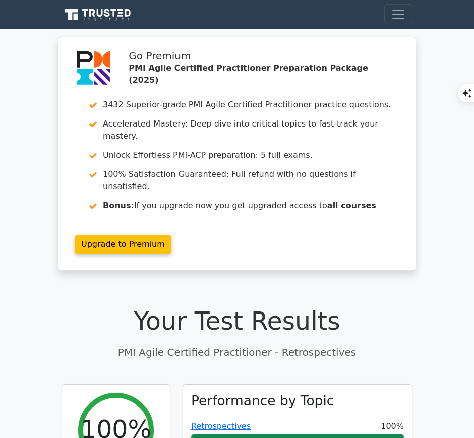
scroll to position [126, 0]
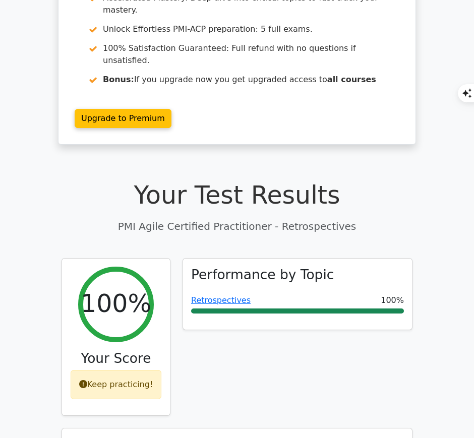
click at [235, 295] on link "Retrospectives" at bounding box center [220, 300] width 59 height 10
